Goal: Information Seeking & Learning: Learn about a topic

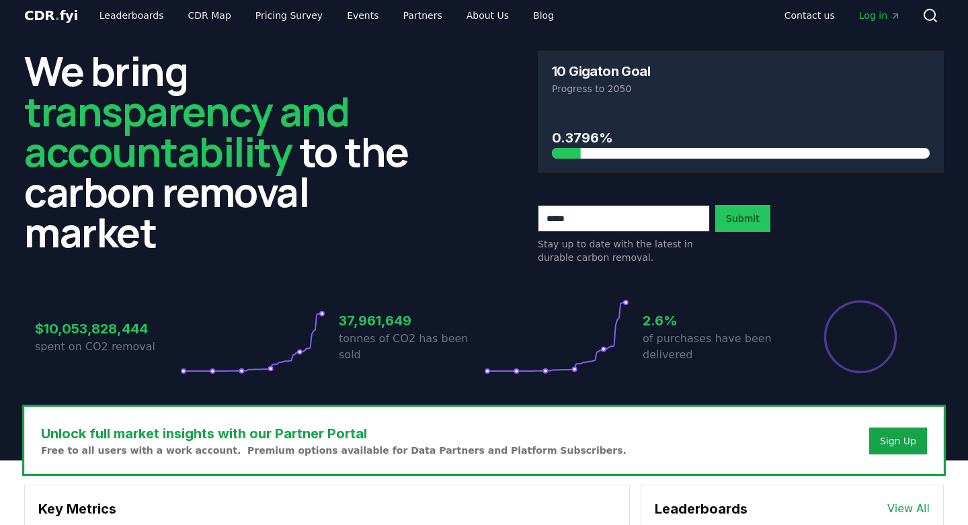
scroll to position [15, 0]
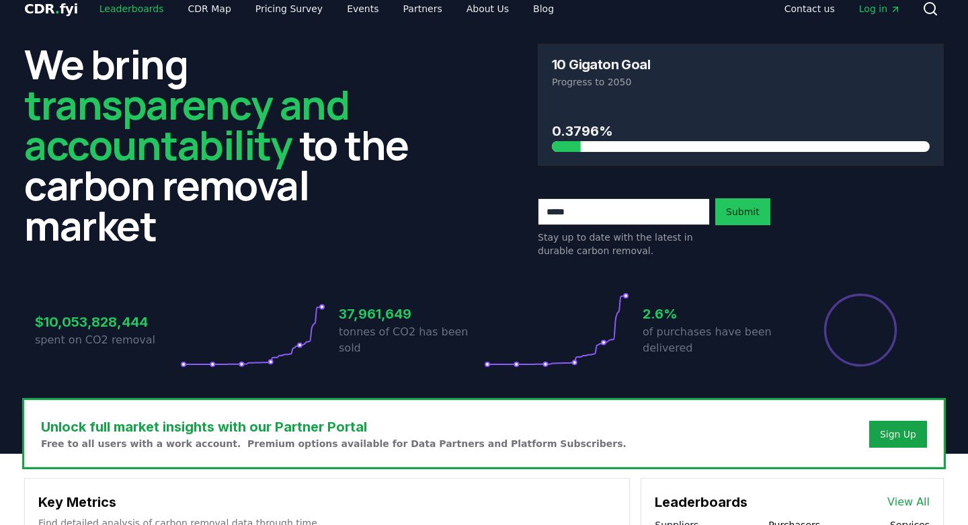
click at [134, 11] on link "Leaderboards" at bounding box center [132, 9] width 86 height 24
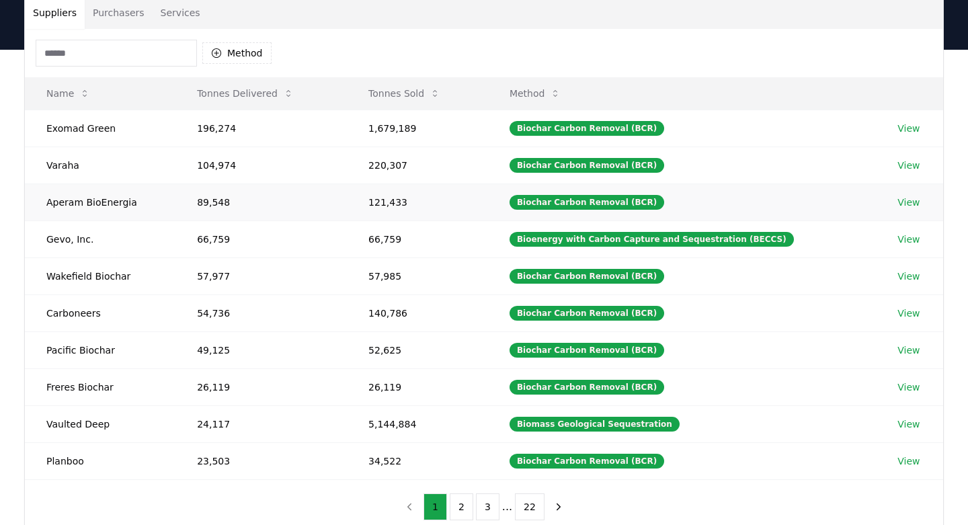
scroll to position [111, 0]
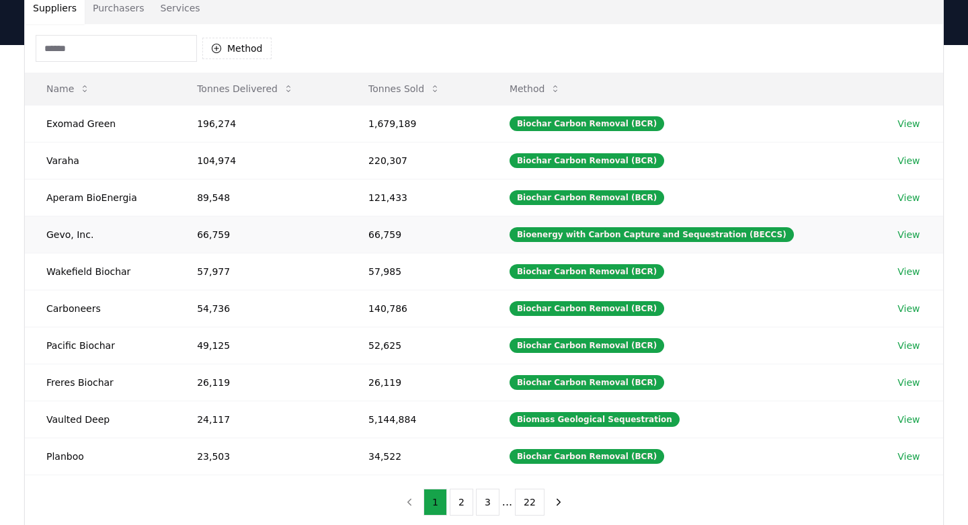
click at [902, 234] on link "View" at bounding box center [909, 234] width 22 height 13
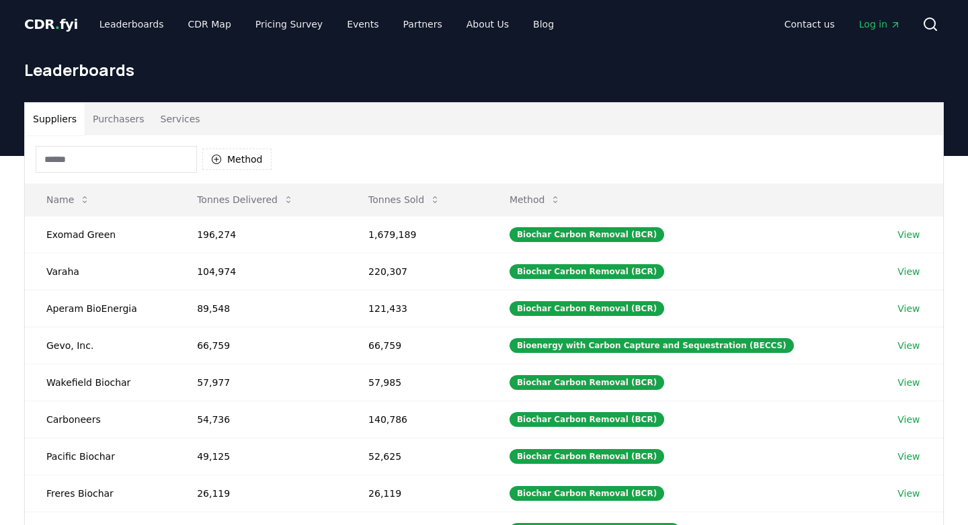
click at [117, 117] on button "Purchasers" at bounding box center [119, 119] width 68 height 32
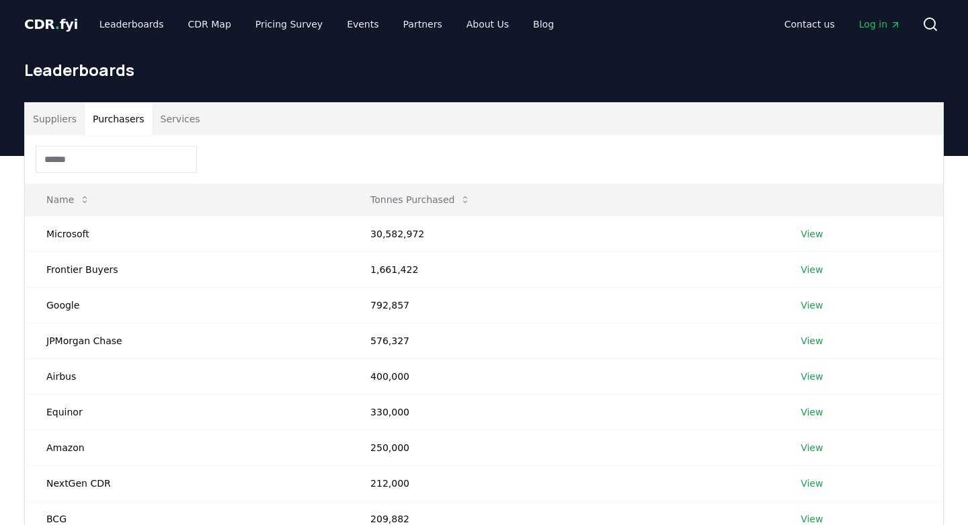
click at [50, 120] on button "Suppliers" at bounding box center [55, 119] width 60 height 32
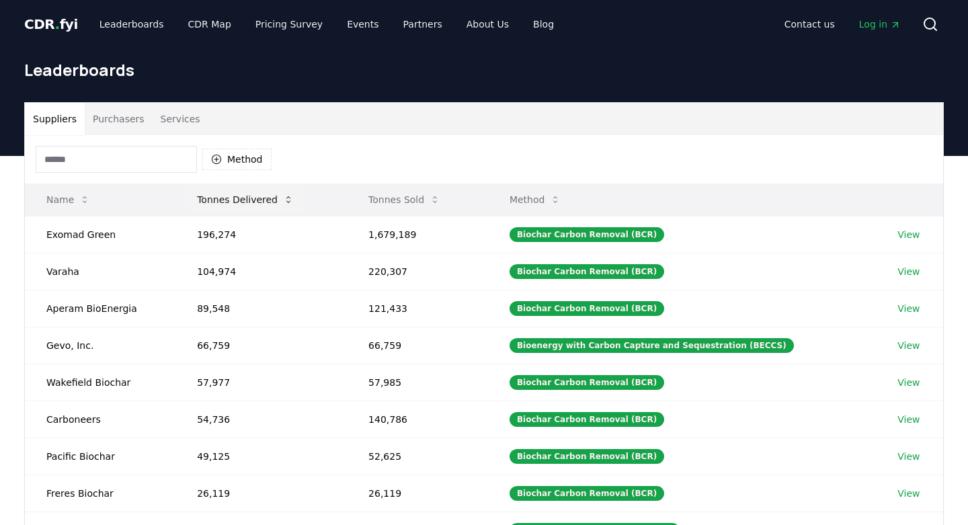
click at [286, 199] on icon at bounding box center [288, 199] width 11 height 11
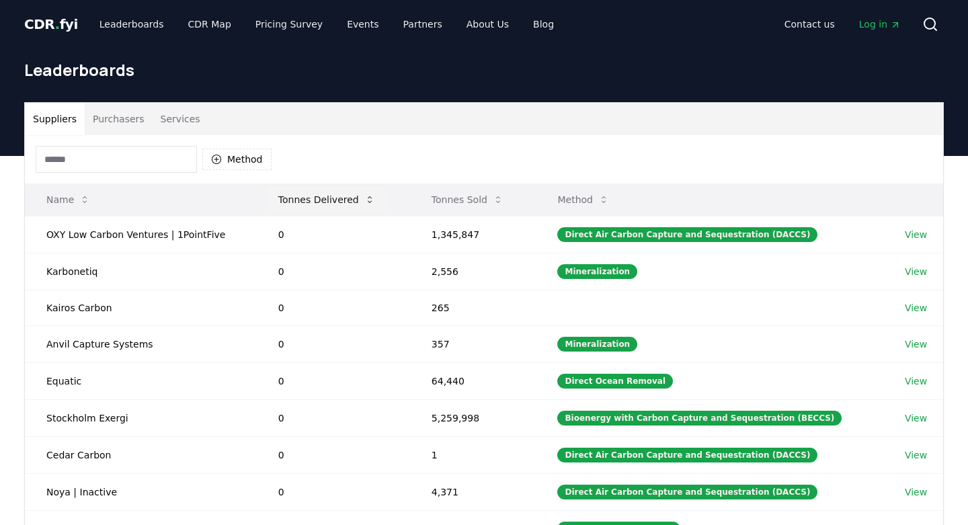
click at [364, 198] on icon at bounding box center [369, 199] width 11 height 11
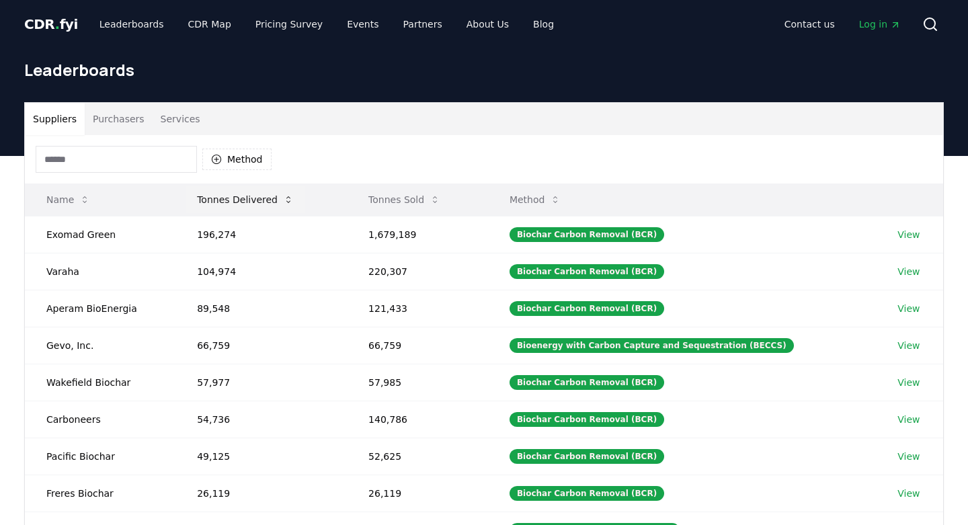
click at [241, 202] on button "Tonnes Delivered" at bounding box center [245, 199] width 118 height 27
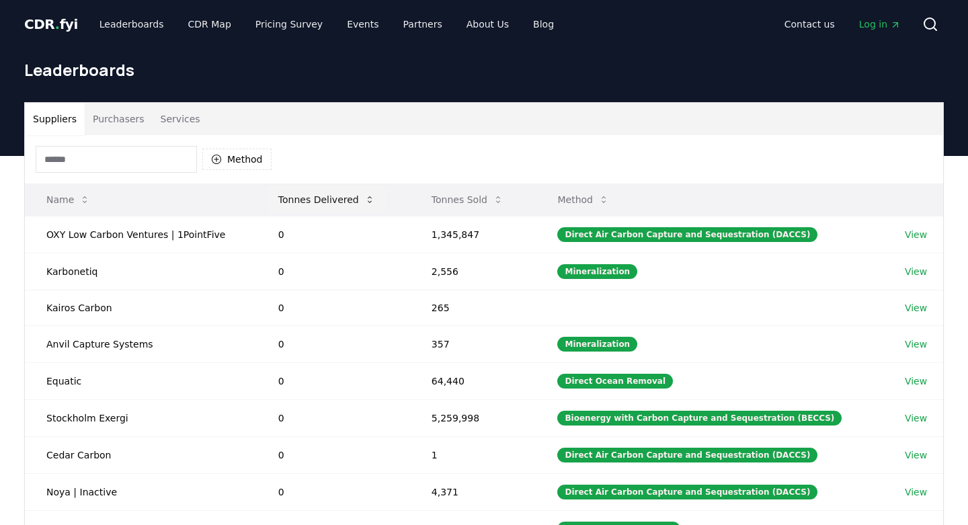
click at [310, 200] on button "Tonnes Delivered" at bounding box center [327, 199] width 118 height 27
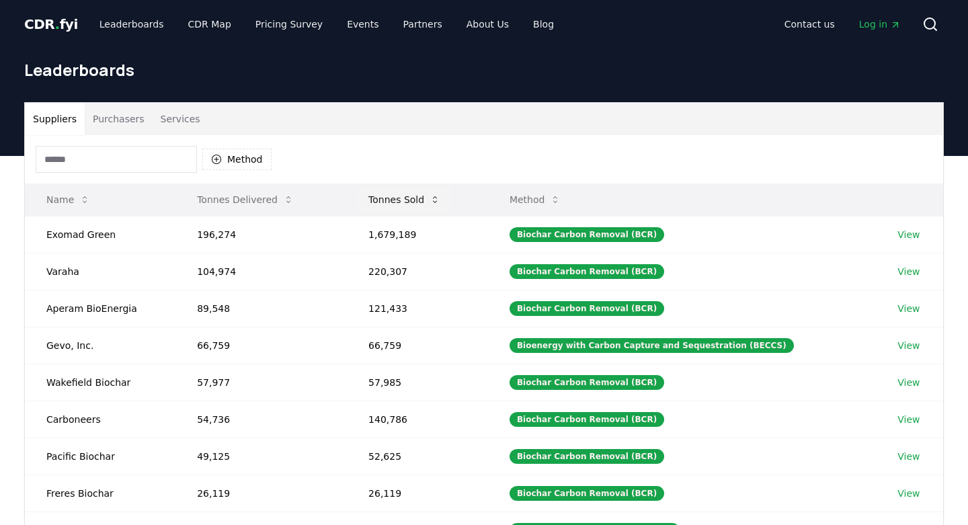
click at [392, 199] on button "Tonnes Sold" at bounding box center [404, 199] width 93 height 27
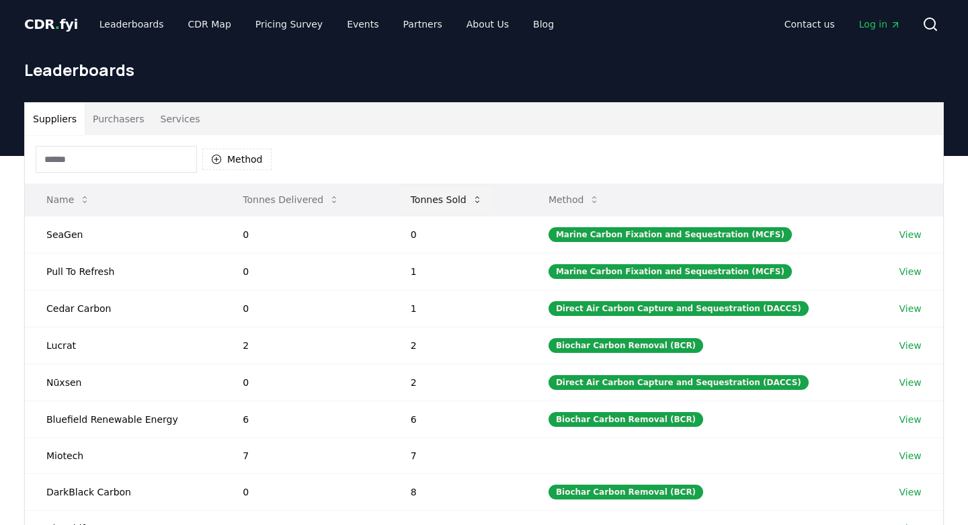
click at [432, 196] on button "Tonnes Sold" at bounding box center [446, 199] width 93 height 27
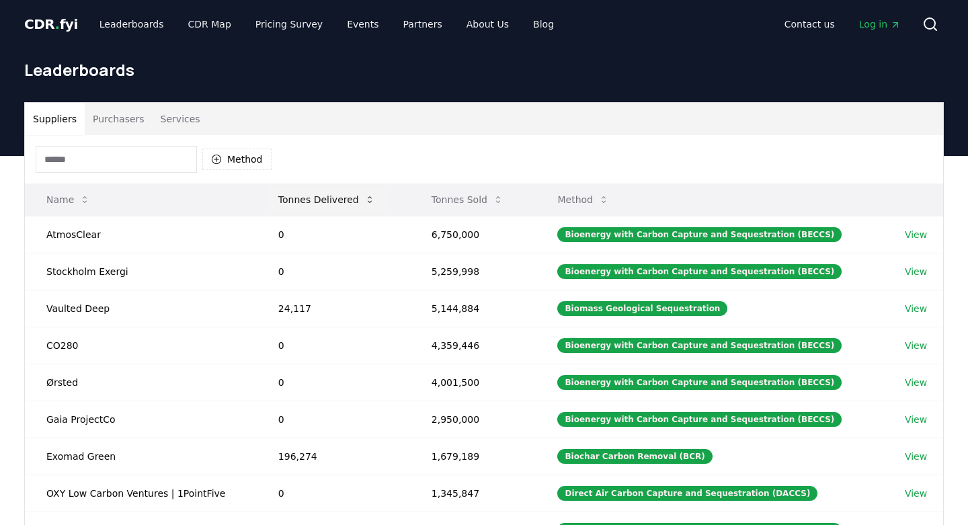
click at [313, 192] on button "Tonnes Delivered" at bounding box center [327, 199] width 118 height 27
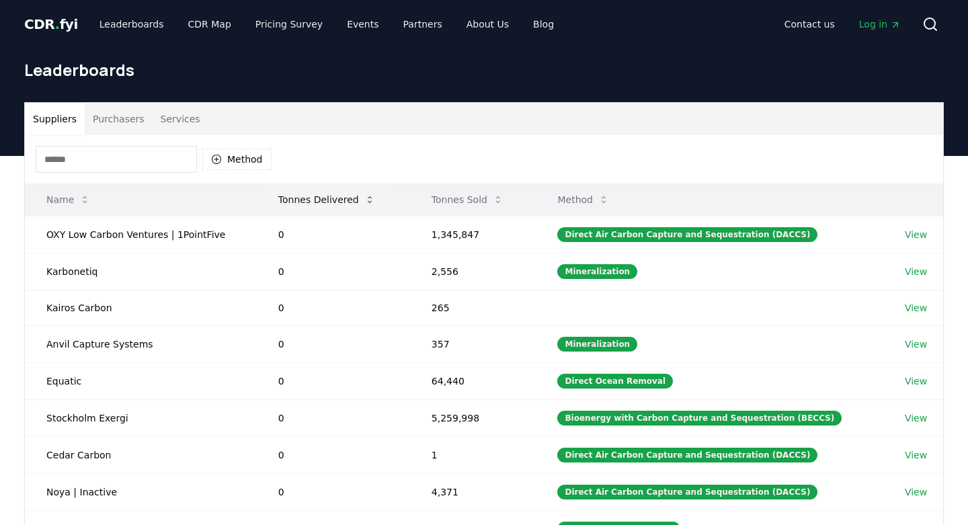
click at [314, 200] on button "Tonnes Delivered" at bounding box center [327, 199] width 118 height 27
